Goal: Information Seeking & Learning: Check status

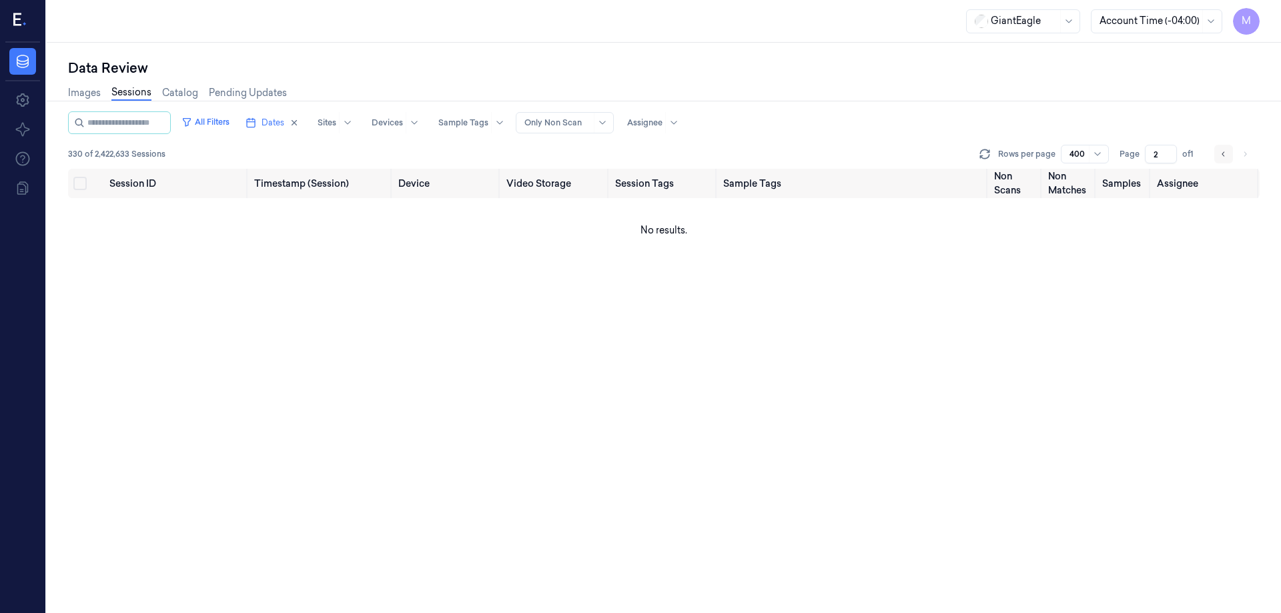
click at [1225, 157] on icon "Go to previous page" at bounding box center [1224, 154] width 8 height 11
type input "1"
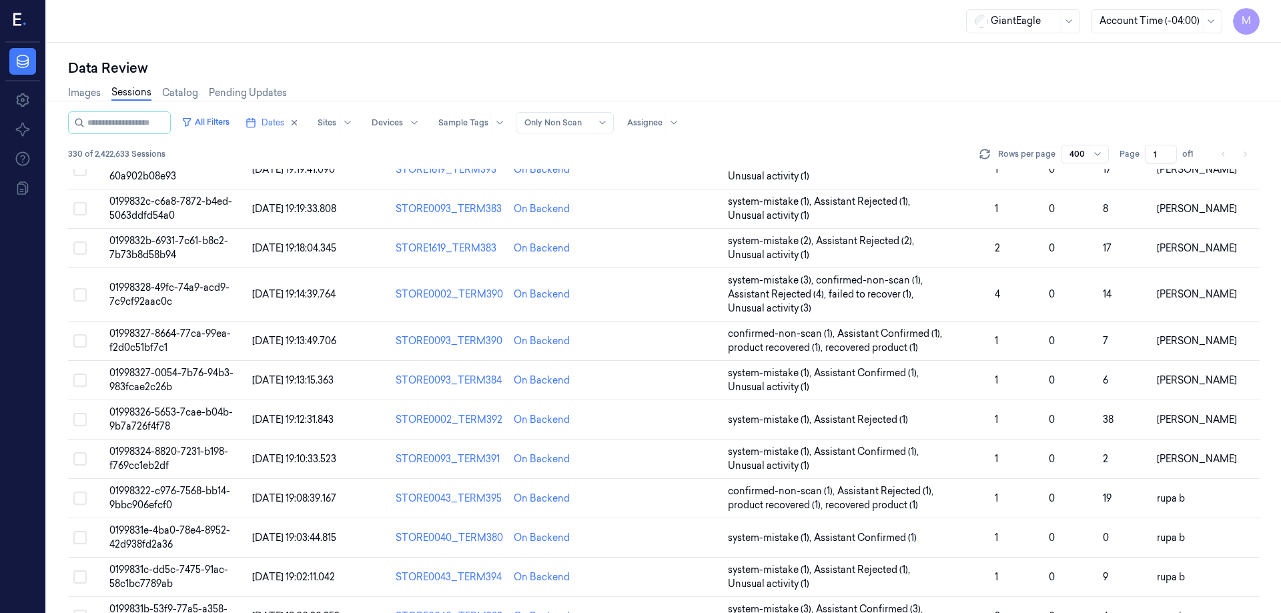
scroll to position [1634, 0]
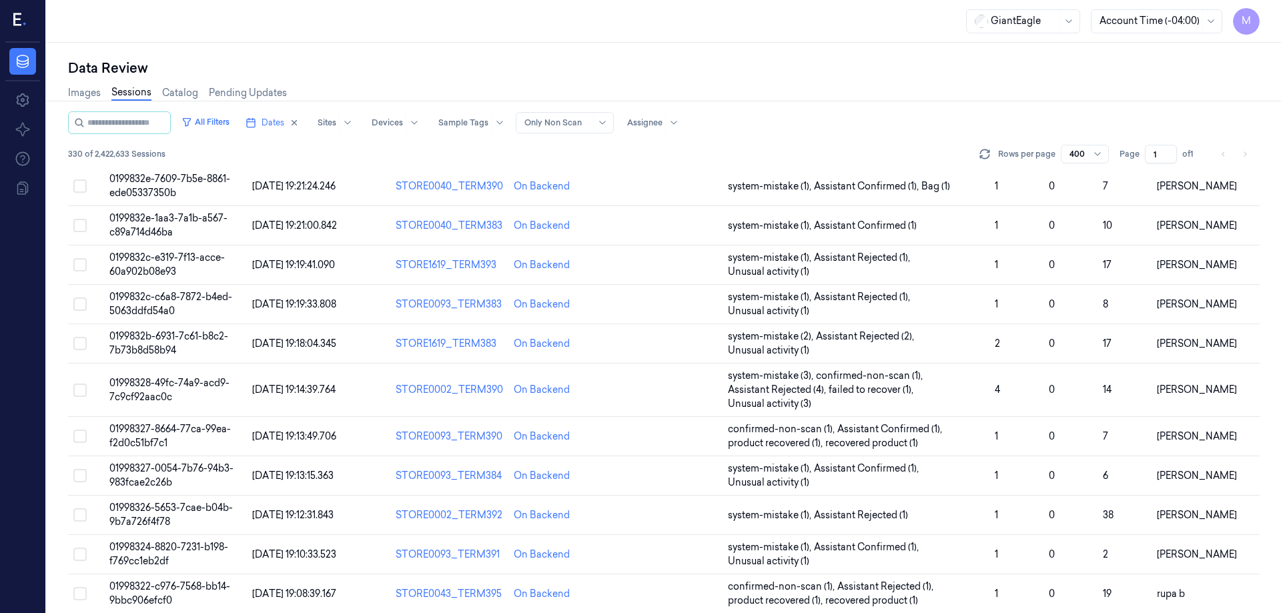
click at [860, 131] on div "All Filters Dates Sites Devices Sample Tags Alert Type Only Non Scan Assignee" at bounding box center [664, 122] width 1192 height 23
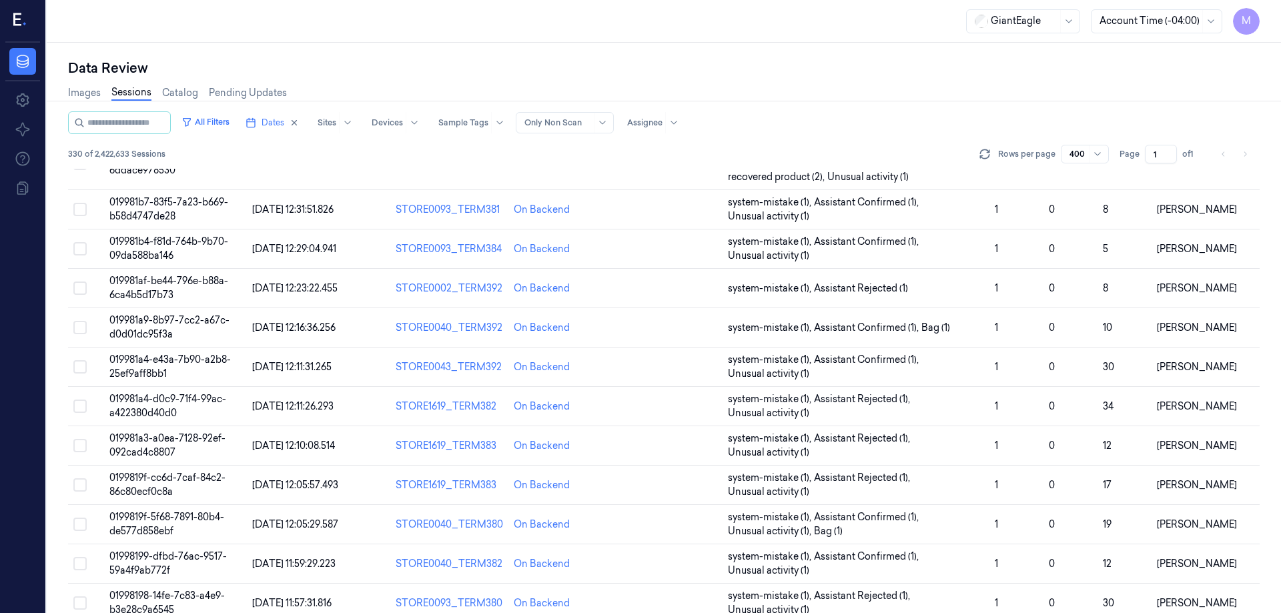
scroll to position [9475, 0]
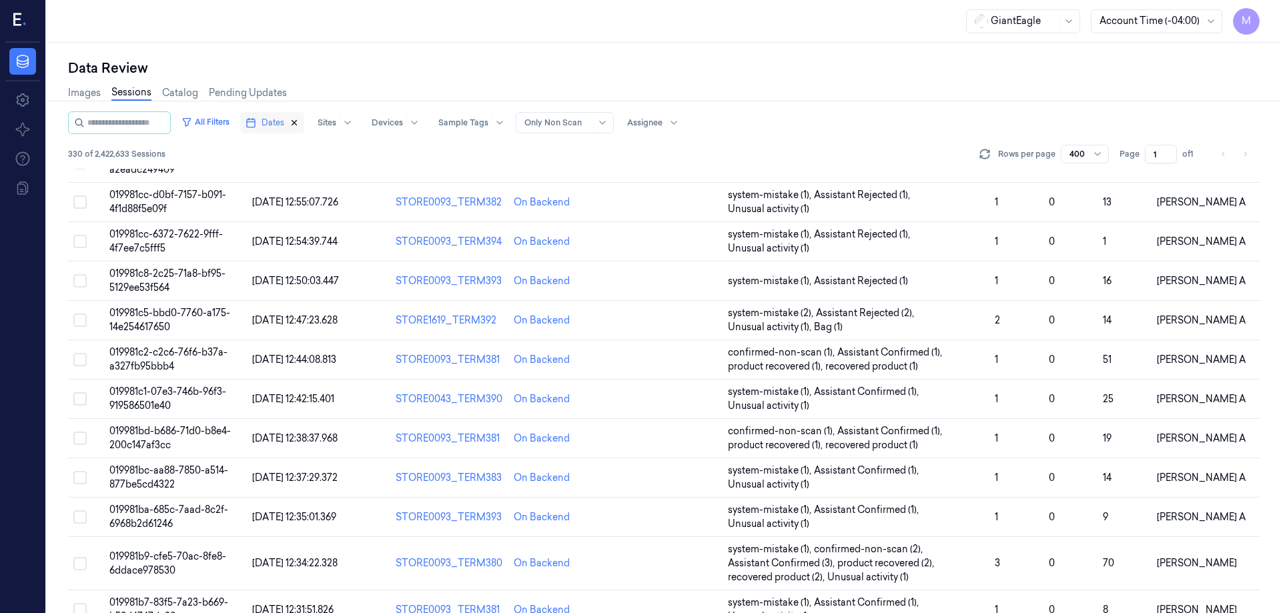
click at [299, 124] on icon "button" at bounding box center [294, 122] width 9 height 9
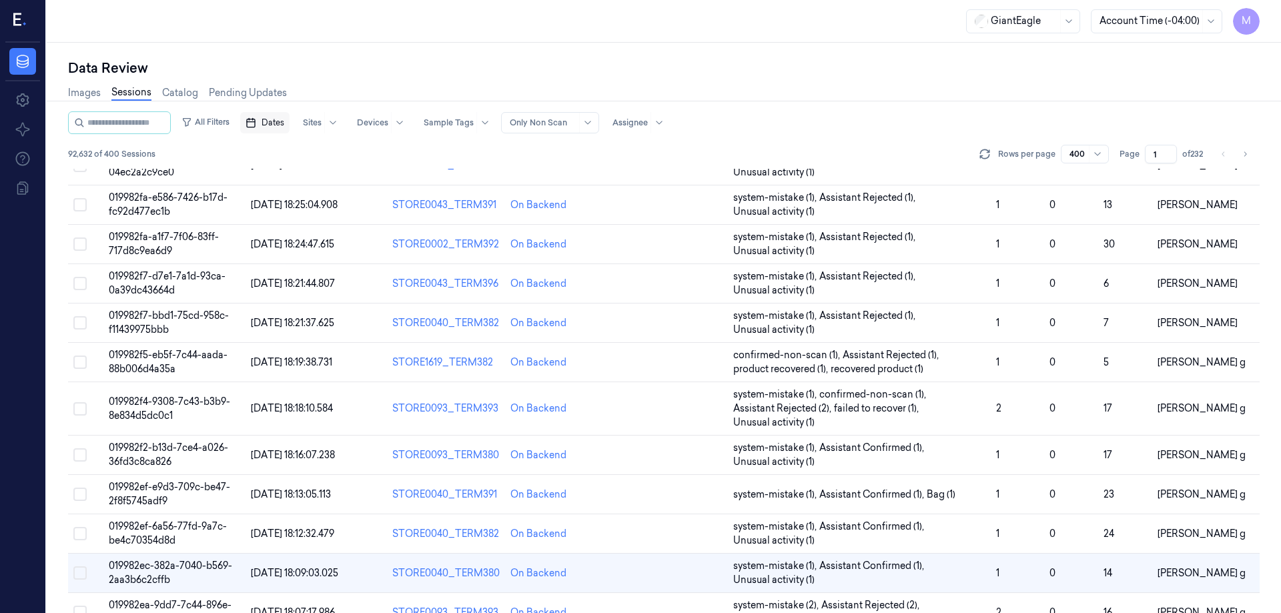
click at [285, 129] on button "Dates" at bounding box center [264, 122] width 49 height 21
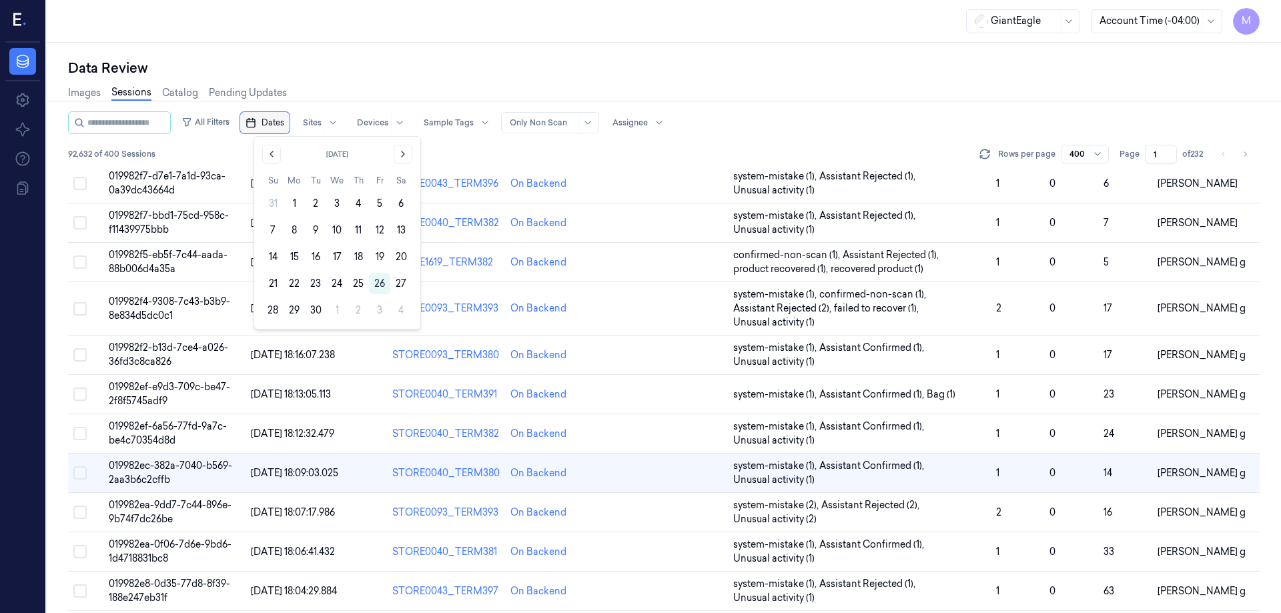
scroll to position [2836, 0]
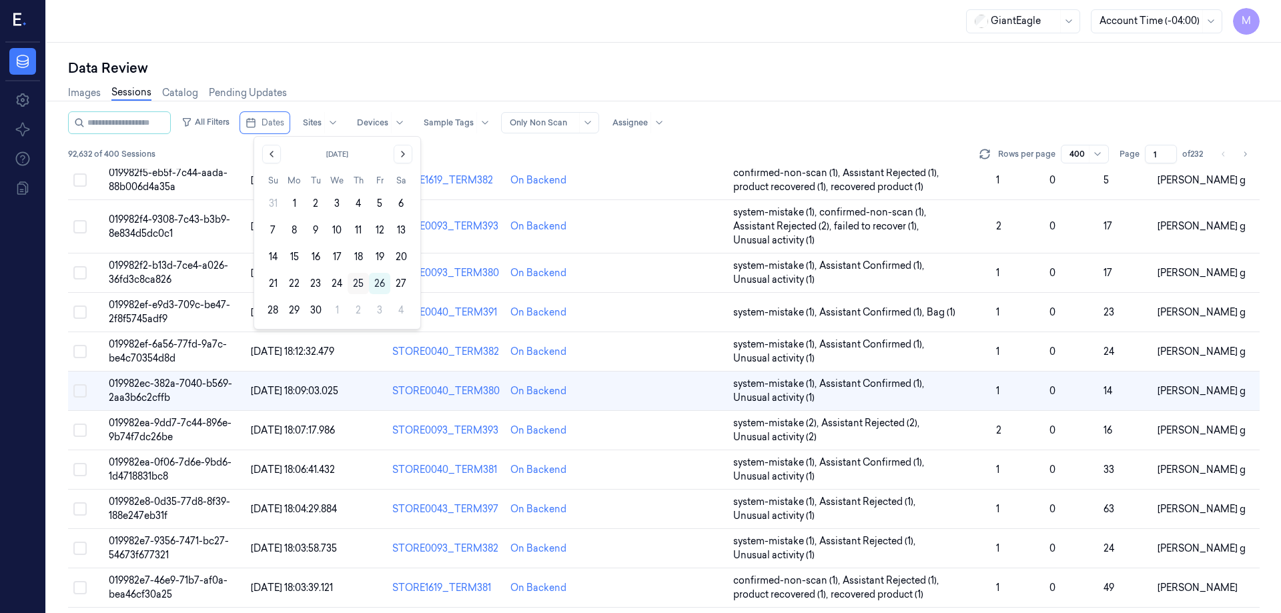
click at [354, 279] on button "25" at bounding box center [358, 283] width 21 height 21
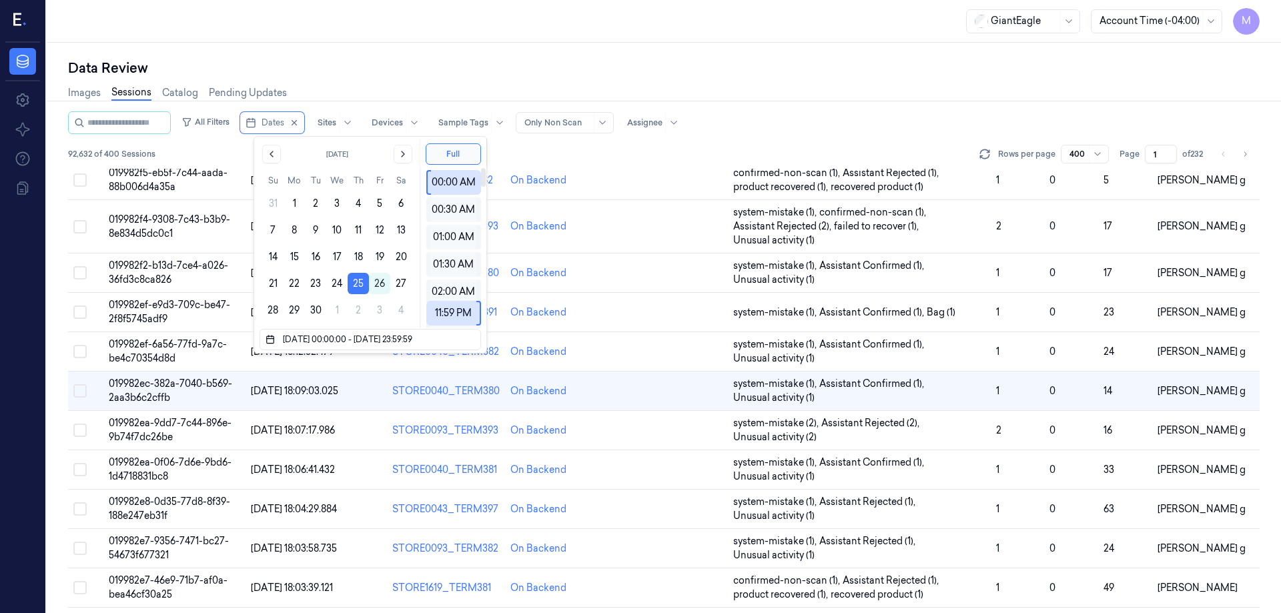
click at [486, 75] on div "Data Review" at bounding box center [664, 68] width 1192 height 19
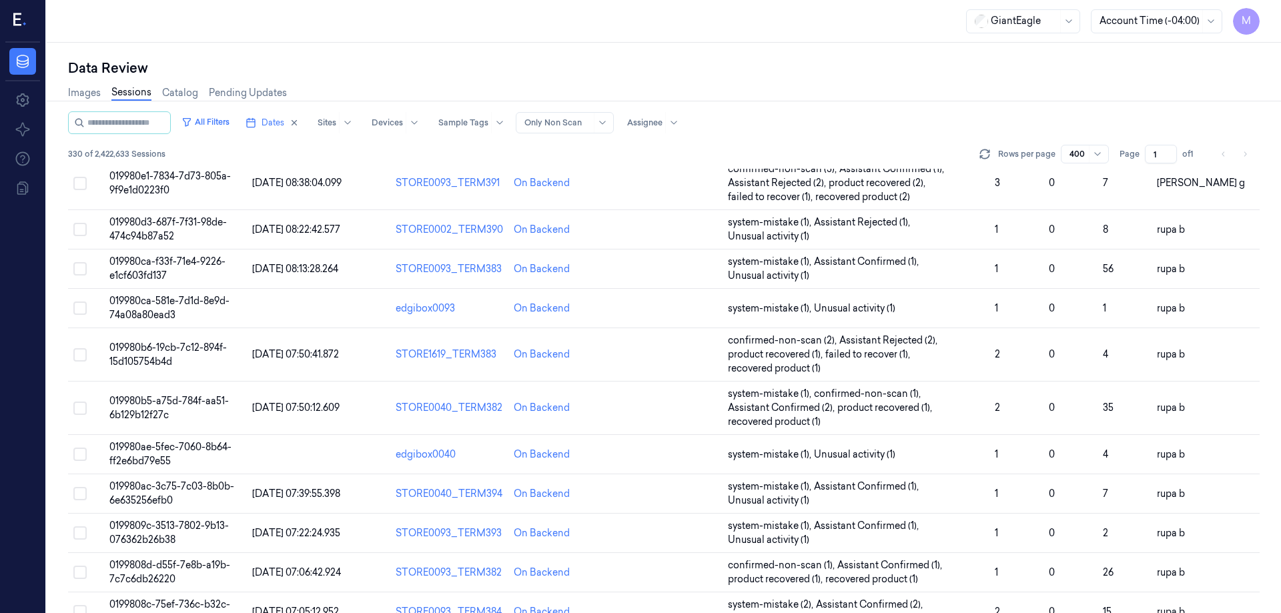
scroll to position [13078, 0]
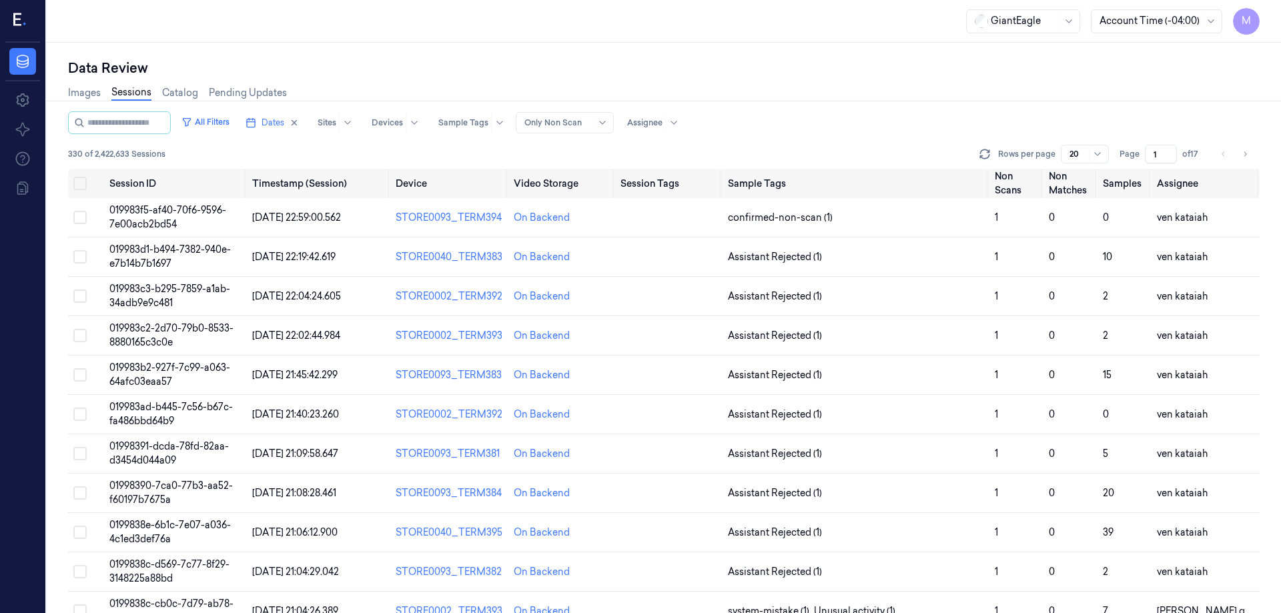
click at [581, 65] on div "Data Review" at bounding box center [664, 68] width 1192 height 19
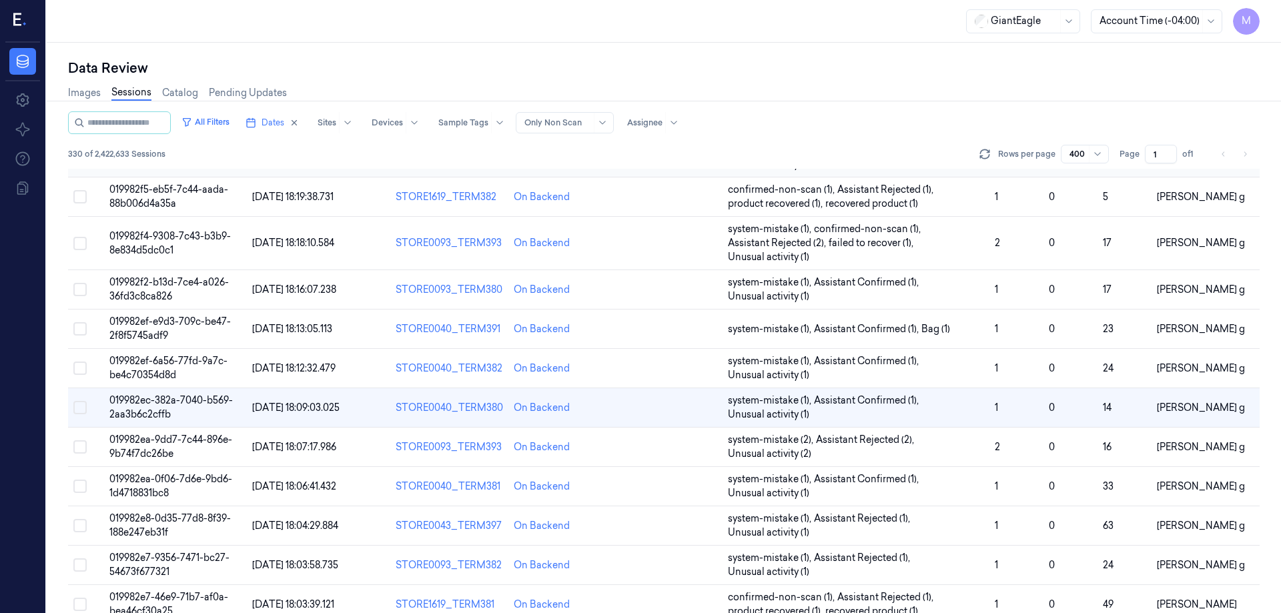
scroll to position [2836, 0]
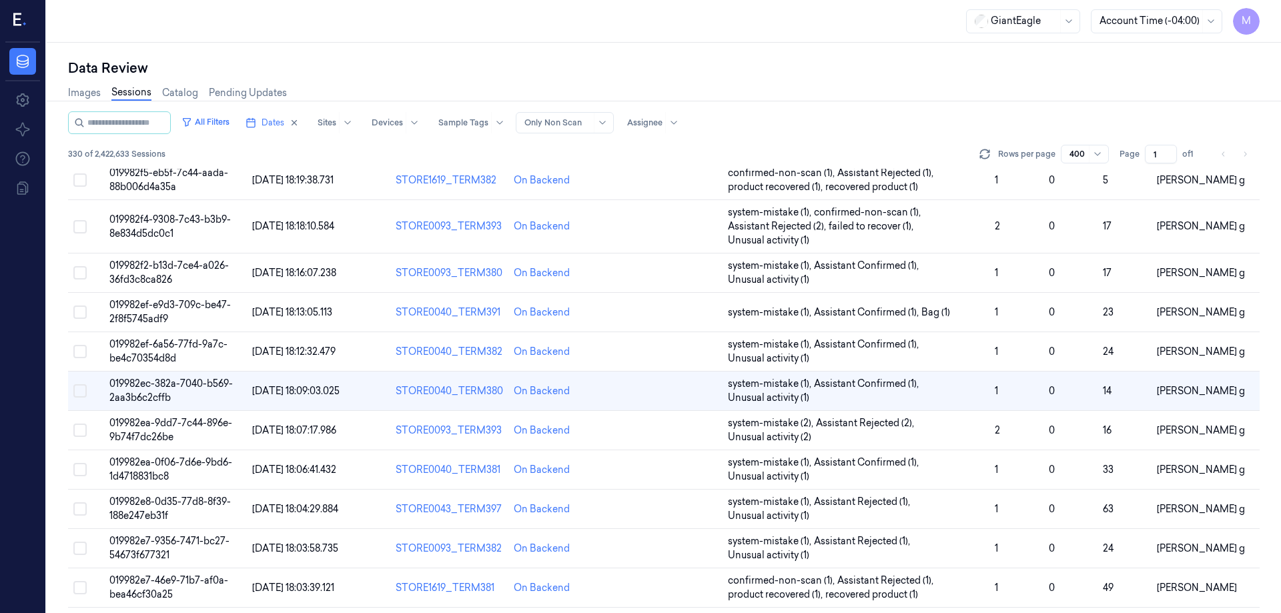
click at [1221, 155] on li "pagination" at bounding box center [1224, 154] width 19 height 19
click at [822, 96] on div "Images Sessions Catalog Pending Updates" at bounding box center [664, 94] width 1192 height 34
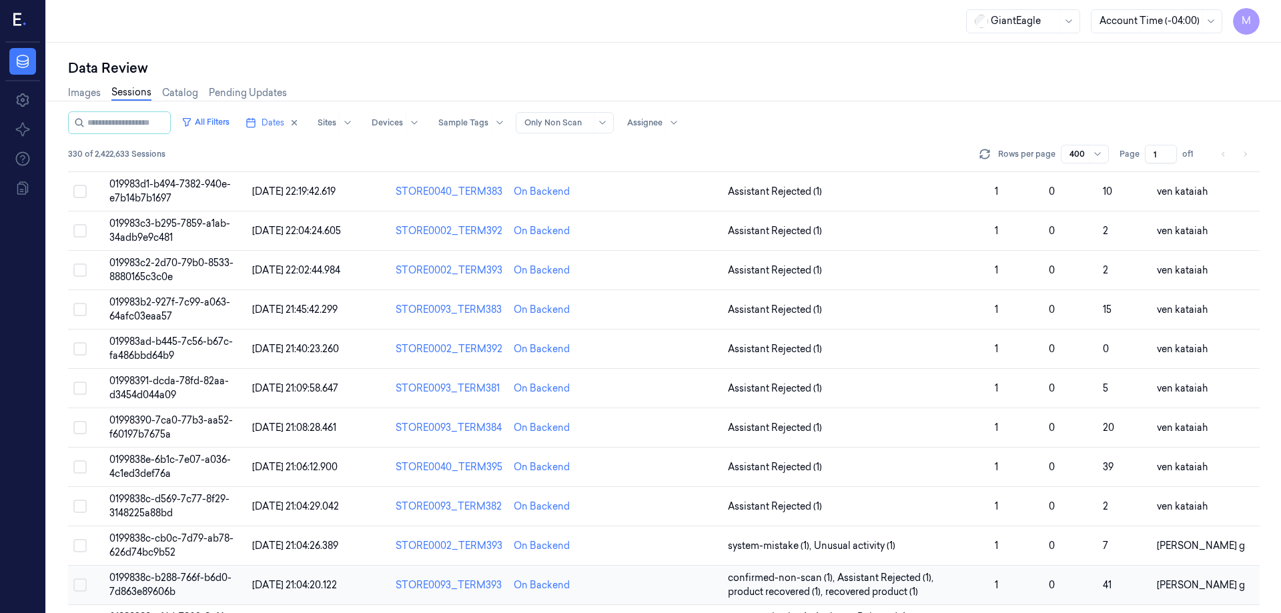
scroll to position [0, 0]
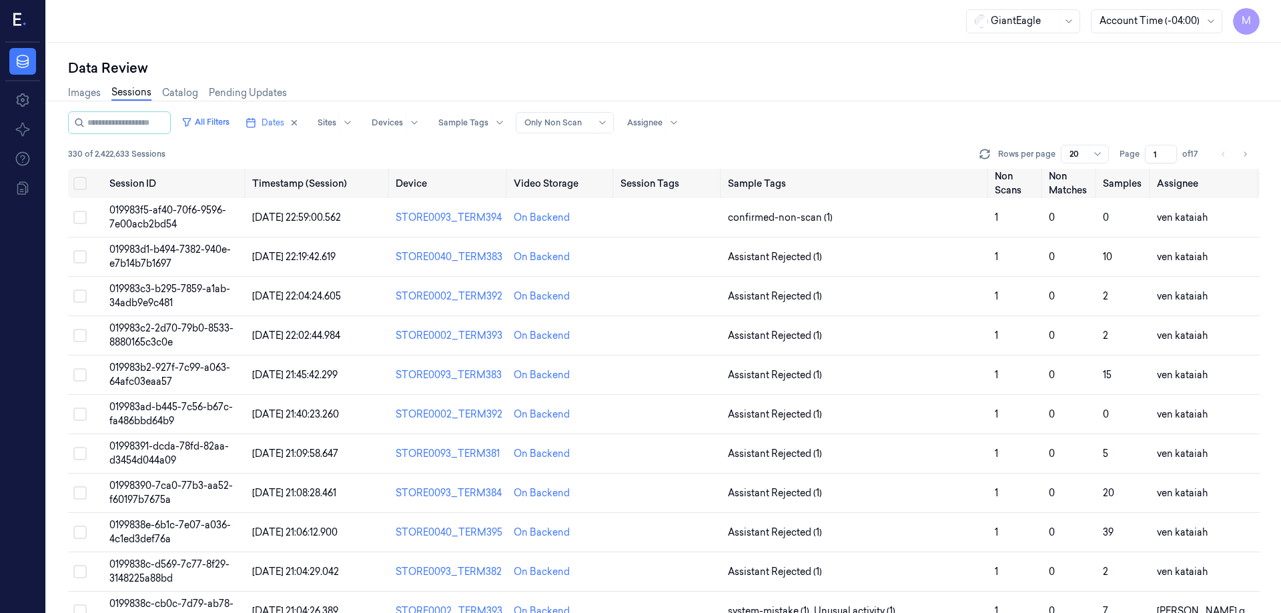
click at [585, 43] on div "Data Review Images Sessions Catalog Pending Updates All Filters Dates Sites Dev…" at bounding box center [664, 328] width 1235 height 571
